Goal: Transaction & Acquisition: Purchase product/service

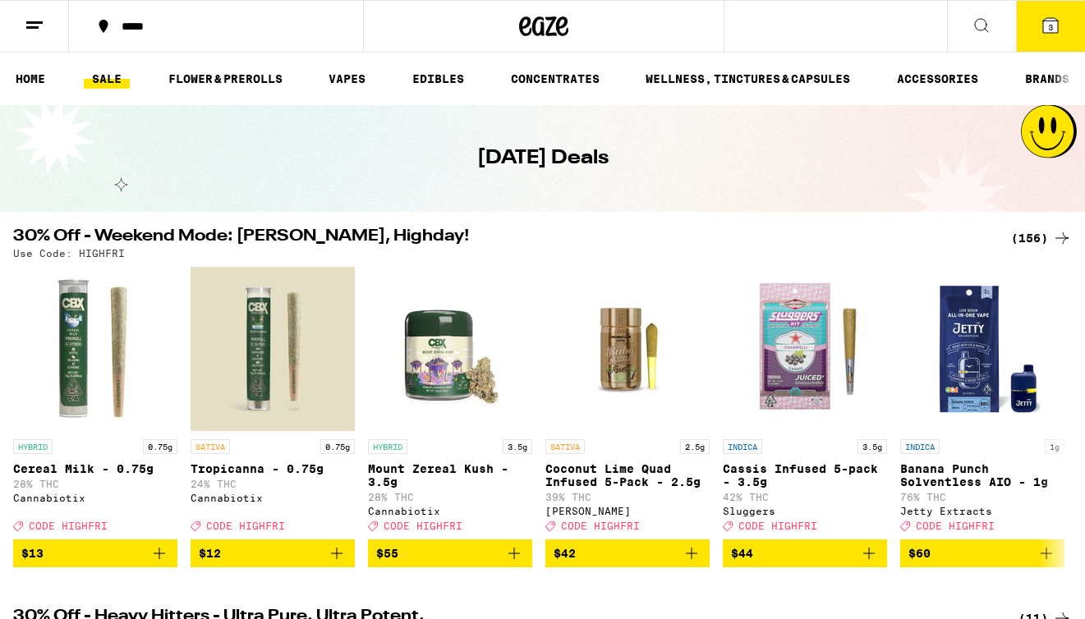
click at [1054, 230] on icon at bounding box center [1062, 238] width 20 height 20
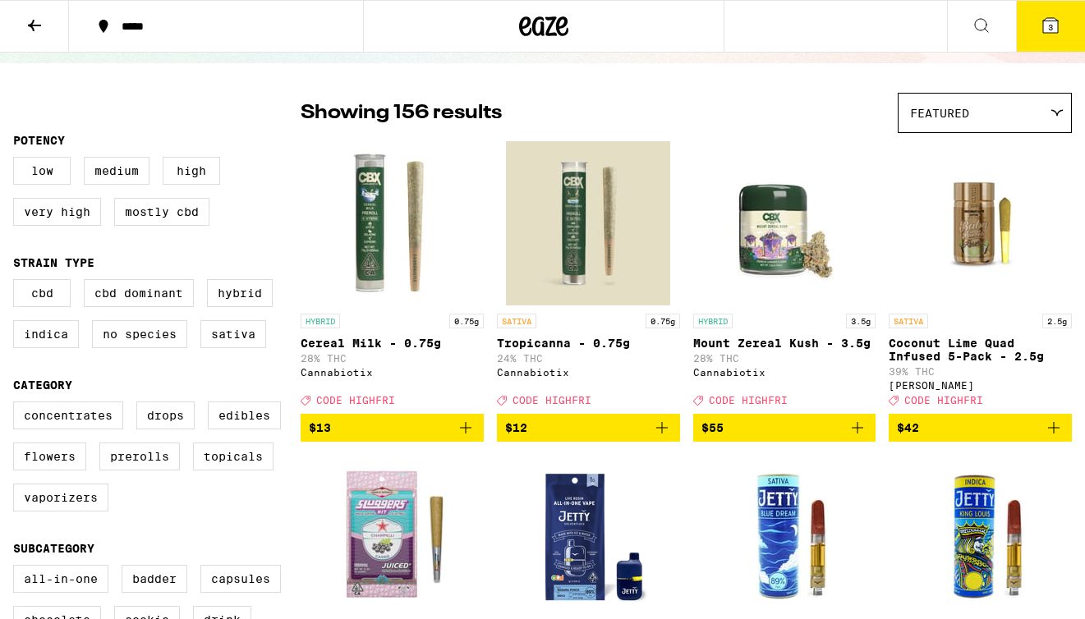
scroll to position [103, 0]
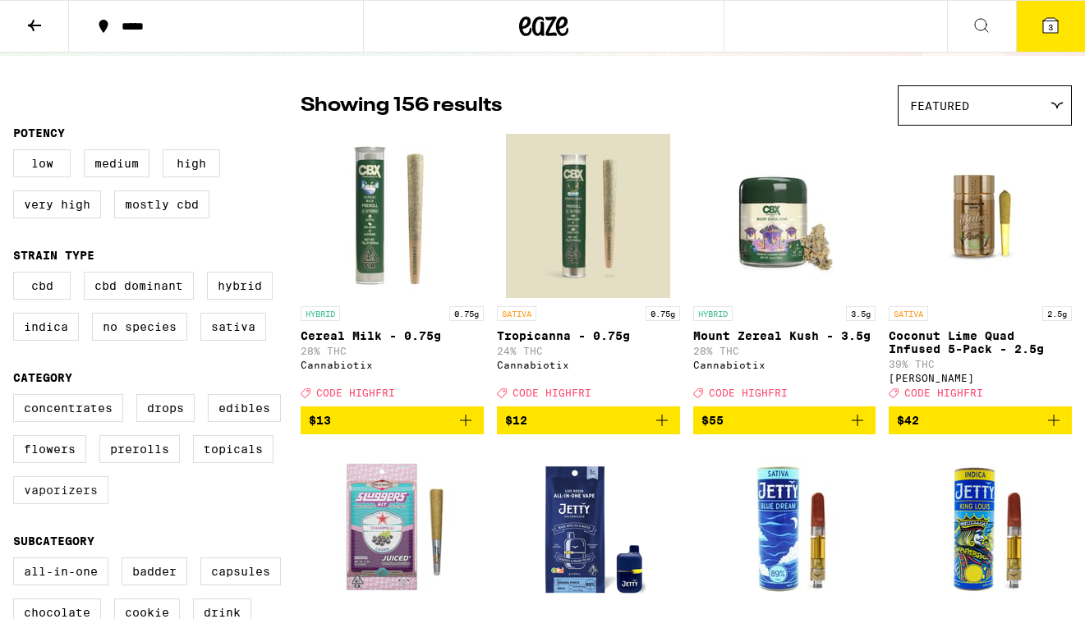
click at [44, 504] on label "Vaporizers" at bounding box center [60, 490] width 95 height 28
click at [17, 397] on input "Vaporizers" at bounding box center [16, 397] width 1 height 1
checkbox input "true"
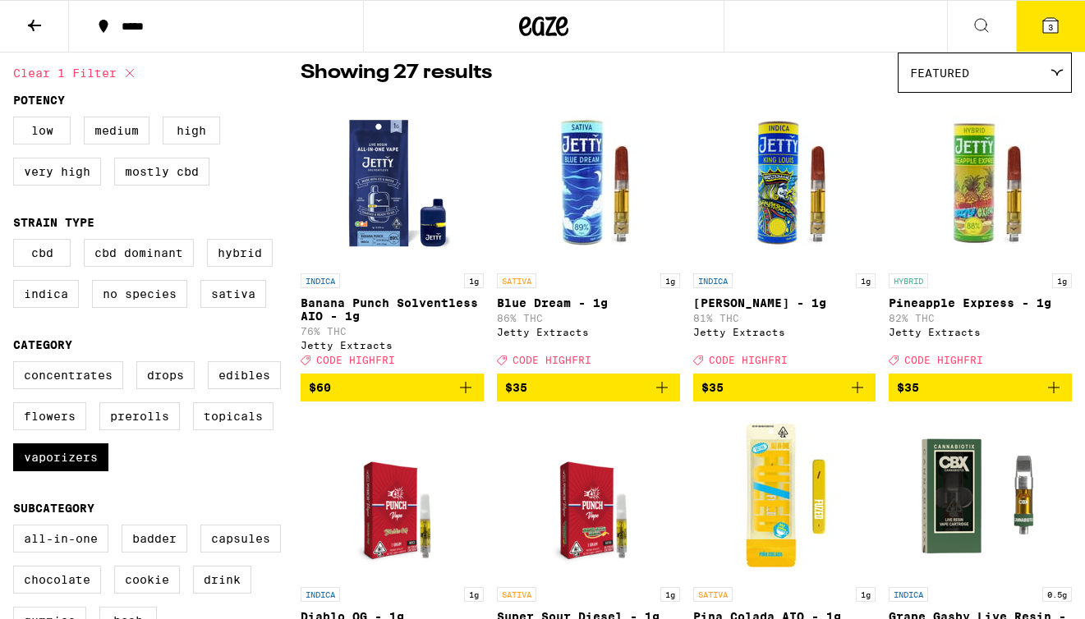
scroll to position [150, 0]
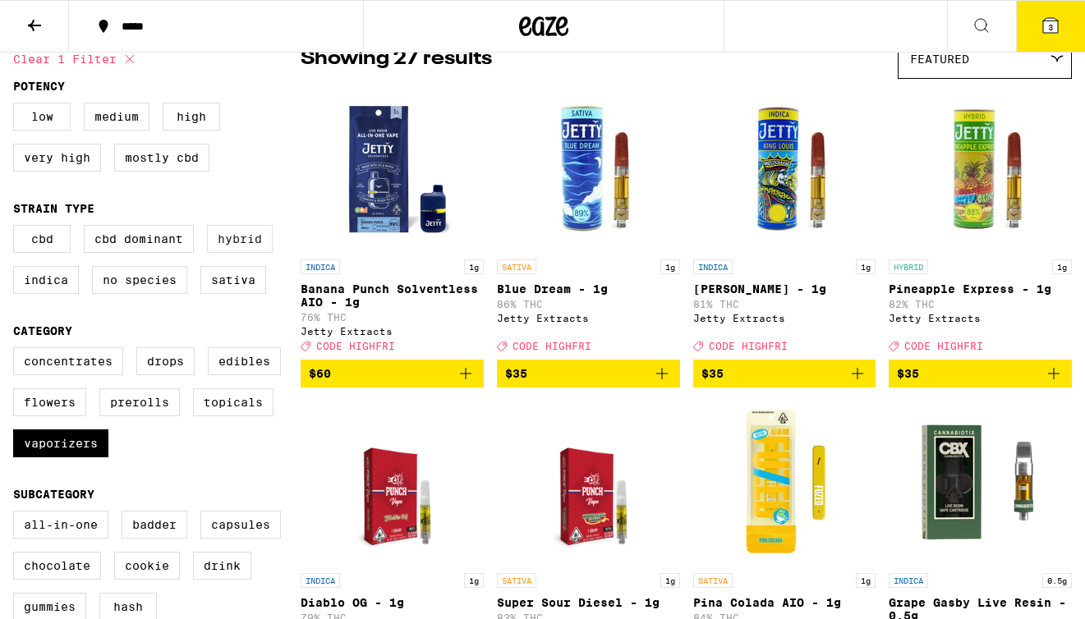
click at [263, 249] on label "Hybrid" at bounding box center [240, 239] width 66 height 28
click at [17, 228] on input "Hybrid" at bounding box center [16, 227] width 1 height 1
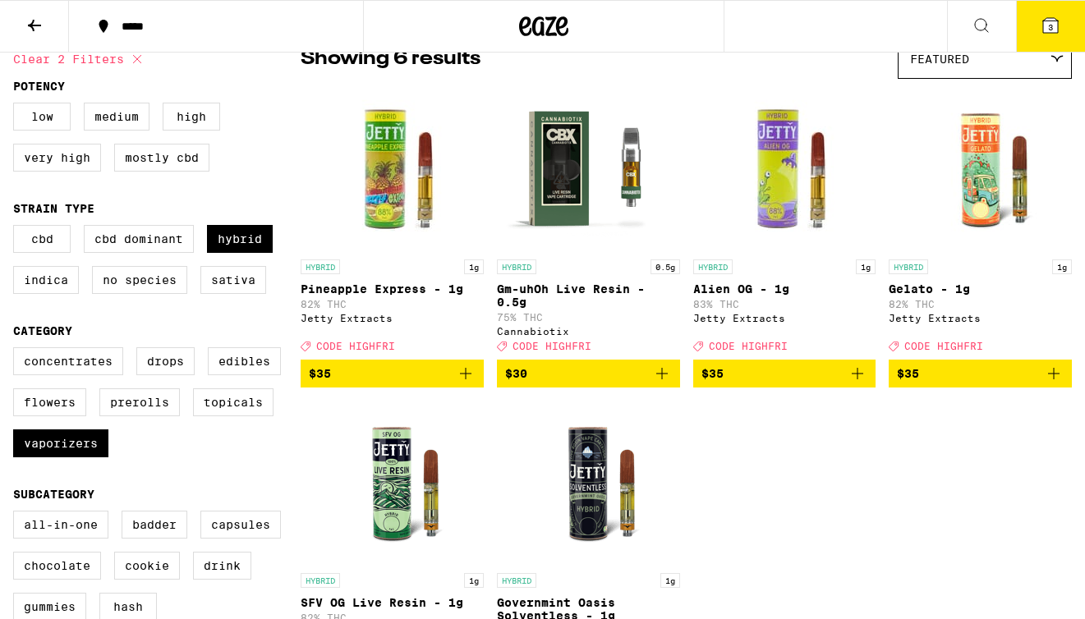
scroll to position [211, 0]
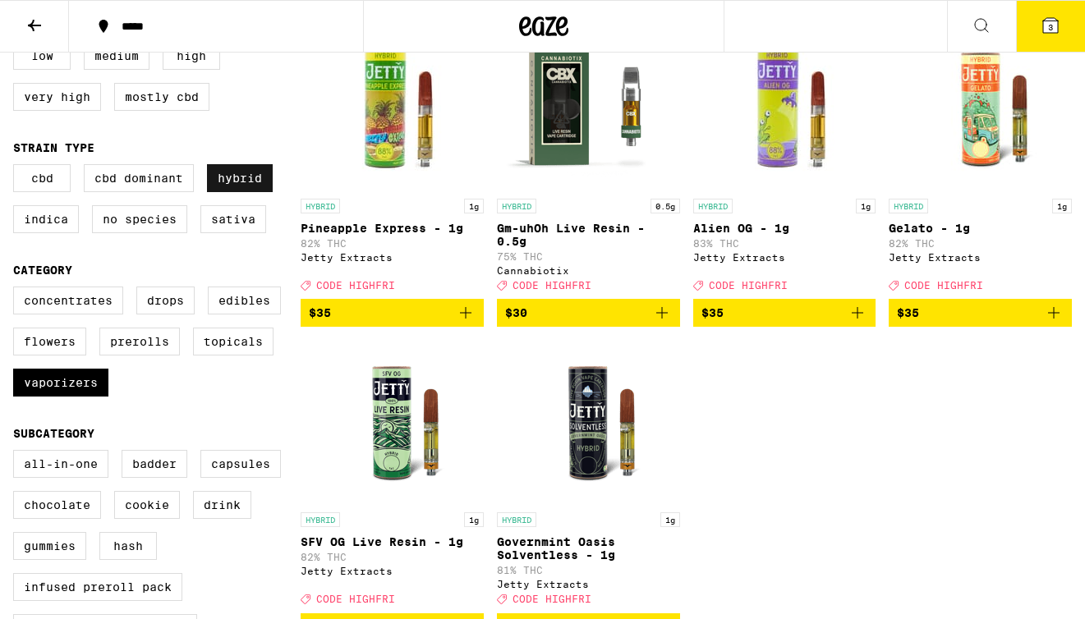
click at [260, 187] on label "Hybrid" at bounding box center [240, 178] width 66 height 28
click at [17, 167] on input "Hybrid" at bounding box center [16, 167] width 1 height 1
checkbox input "false"
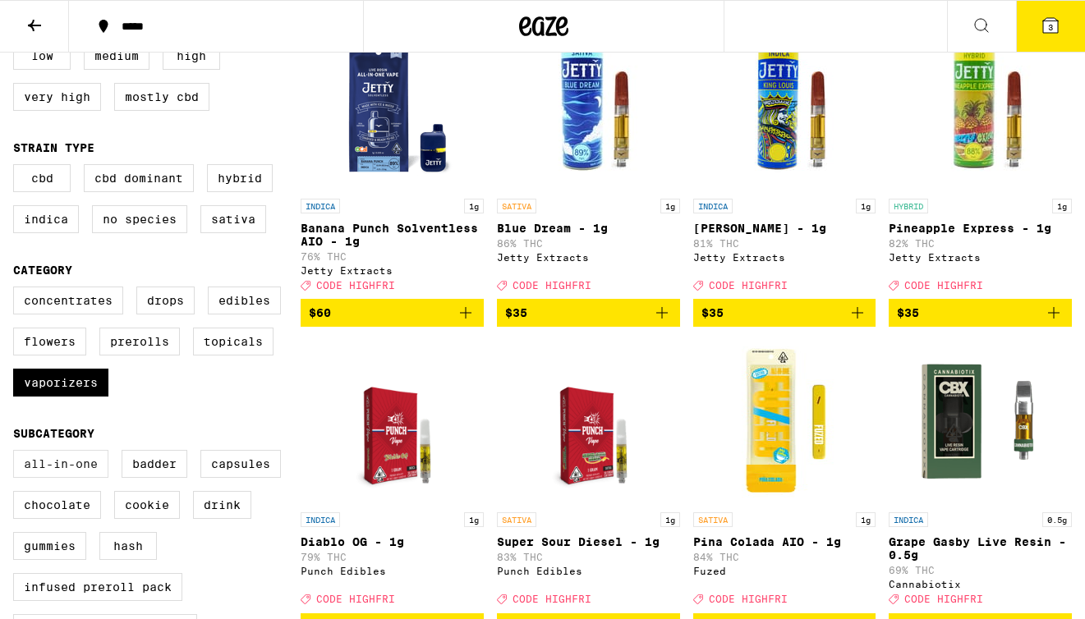
click at [62, 478] on label "All-In-One" at bounding box center [60, 464] width 95 height 28
click at [17, 453] on input "All-In-One" at bounding box center [16, 452] width 1 height 1
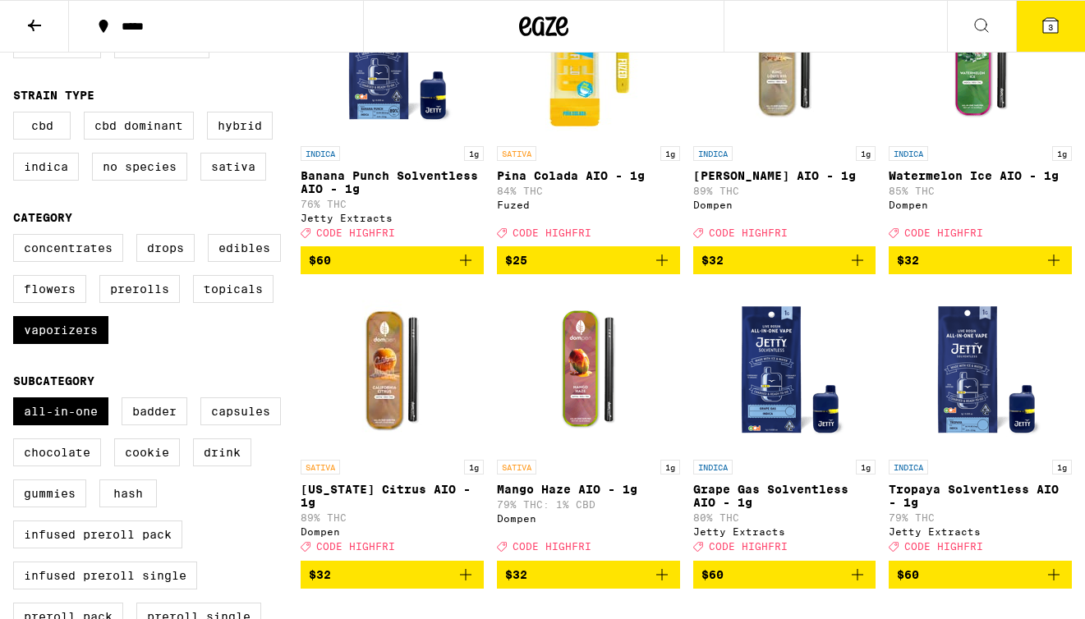
scroll to position [262, 0]
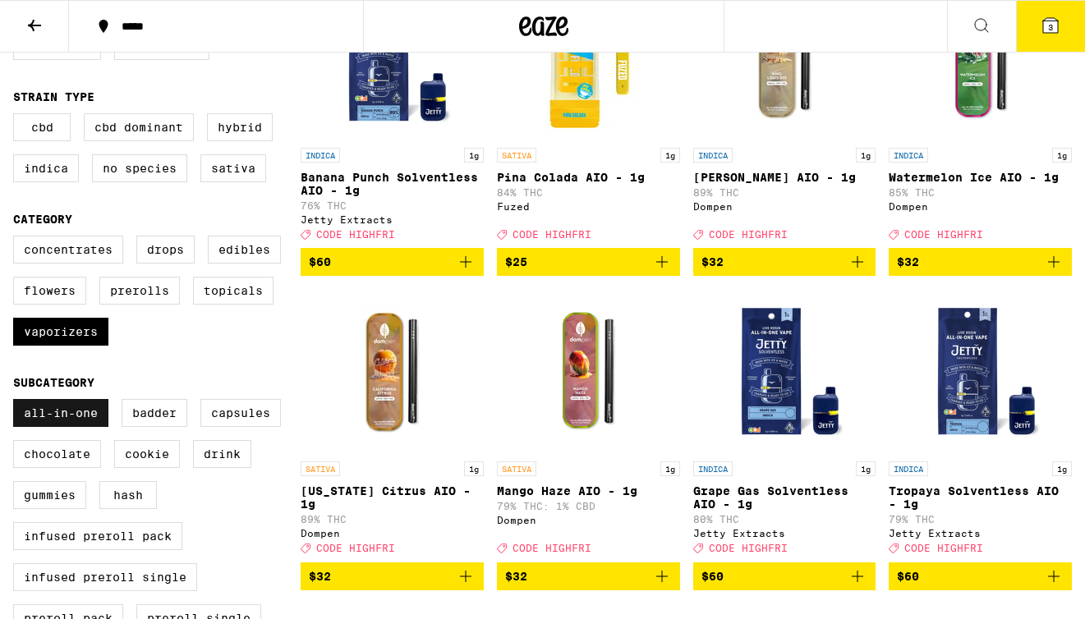
click at [51, 427] on label "All-In-One" at bounding box center [60, 413] width 95 height 28
click at [17, 402] on input "All-In-One" at bounding box center [16, 401] width 1 height 1
checkbox input "false"
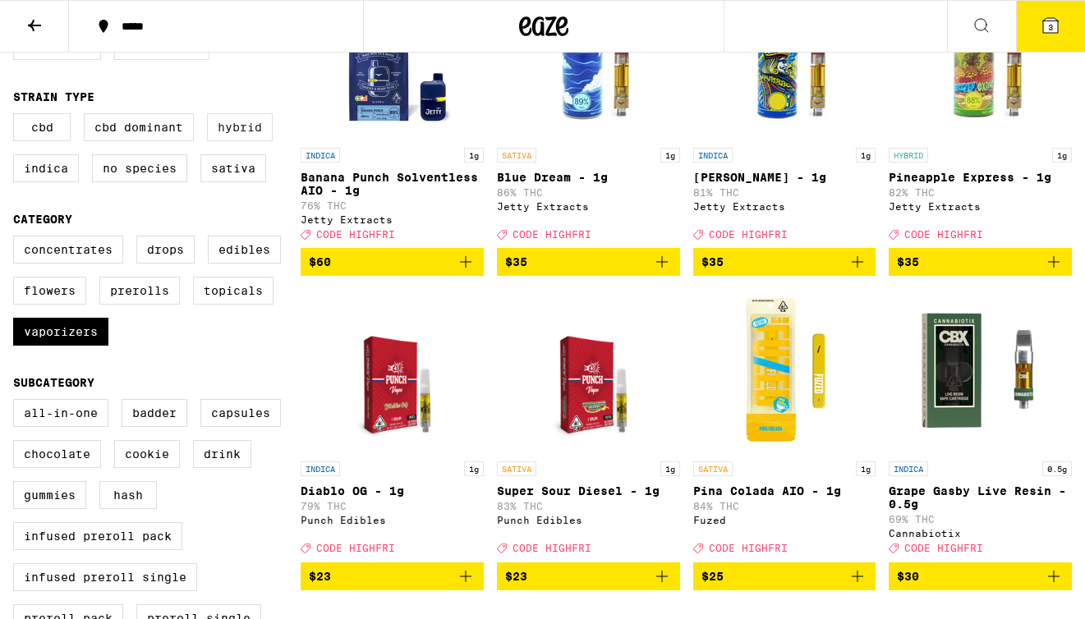
click at [224, 128] on label "Hybrid" at bounding box center [240, 127] width 66 height 28
click at [17, 117] on input "Hybrid" at bounding box center [16, 116] width 1 height 1
checkbox input "true"
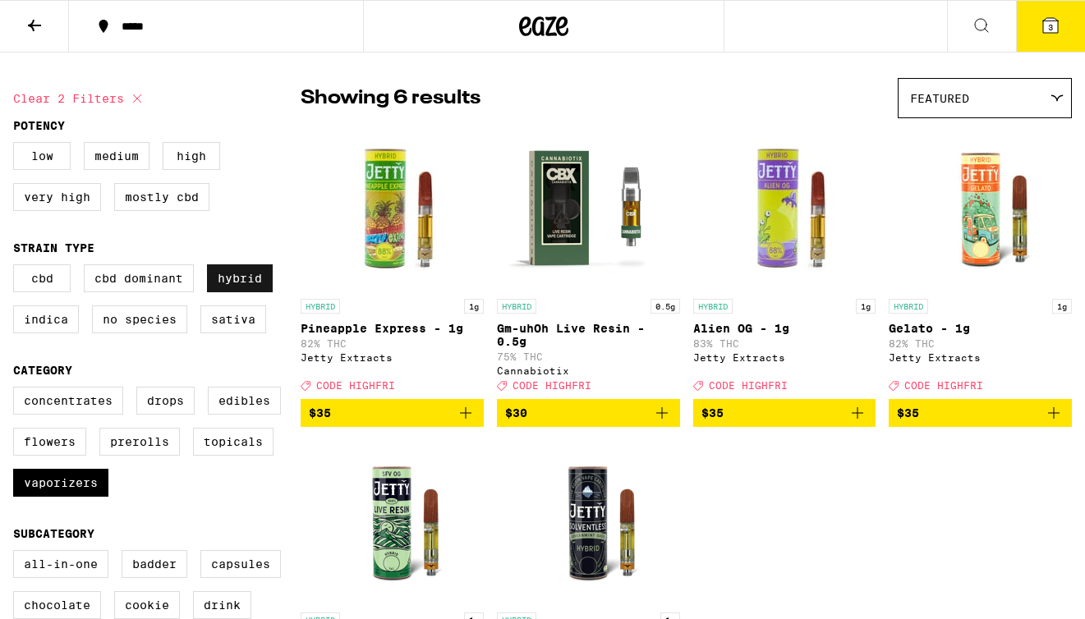
scroll to position [108, 0]
